Goal: Navigation & Orientation: Find specific page/section

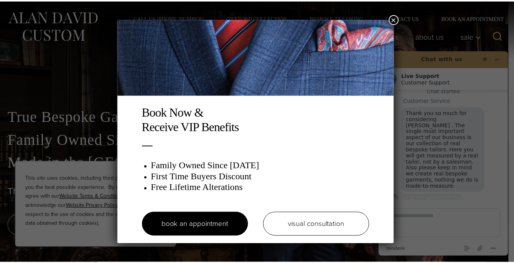
scroll to position [10, 0]
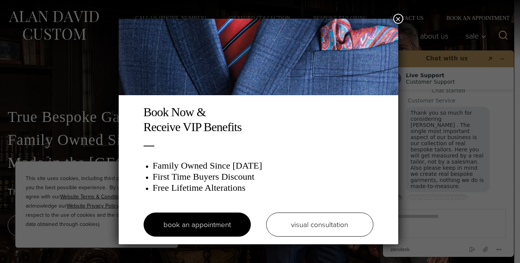
click at [398, 21] on button "×" at bounding box center [398, 19] width 10 height 10
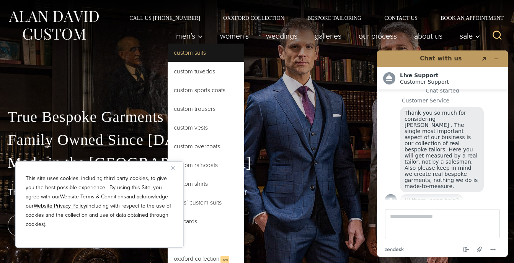
click at [197, 56] on link "Custom Suits" at bounding box center [206, 53] width 77 height 18
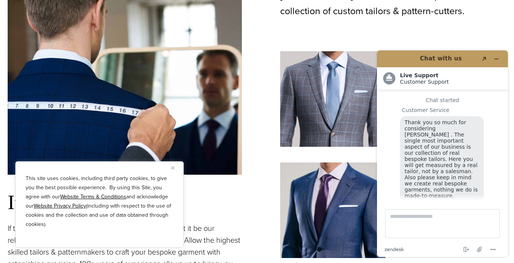
scroll to position [10, 0]
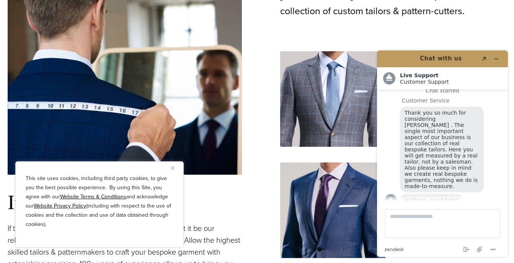
click at [174, 166] on button "Close" at bounding box center [175, 167] width 9 height 9
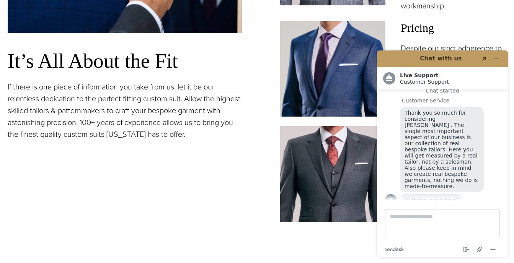
scroll to position [617, 0]
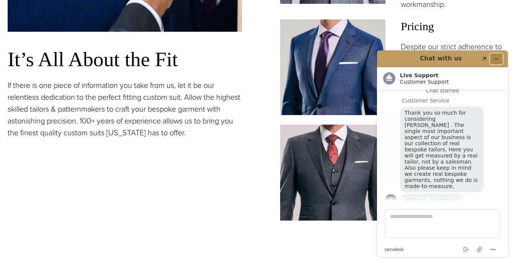
click at [498, 58] on icon "Minimize widget" at bounding box center [496, 58] width 5 height 5
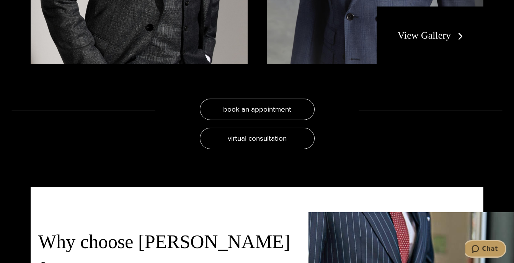
scroll to position [1355, 0]
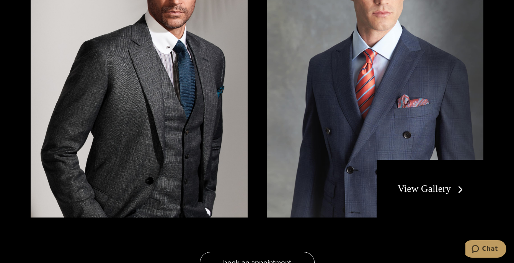
click at [434, 183] on link "View Gallery" at bounding box center [432, 188] width 69 height 11
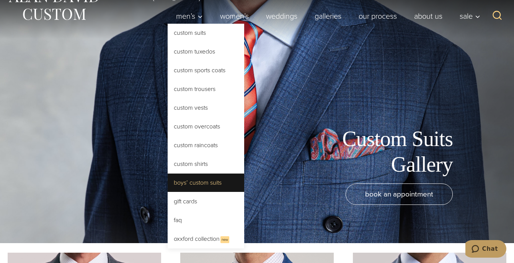
scroll to position [21, 0]
